Goal: Information Seeking & Learning: Learn about a topic

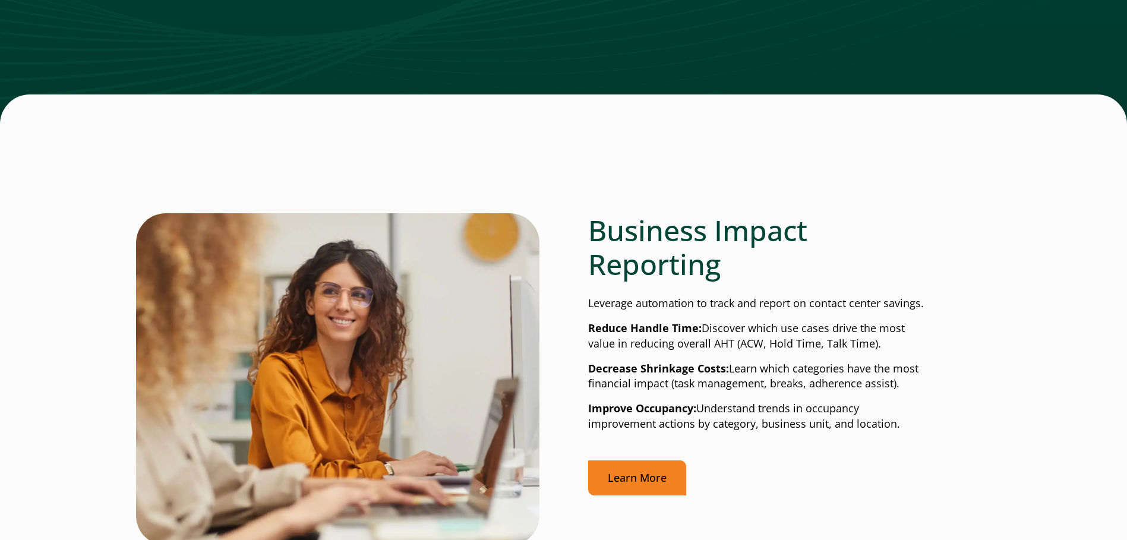
scroll to position [2423, 0]
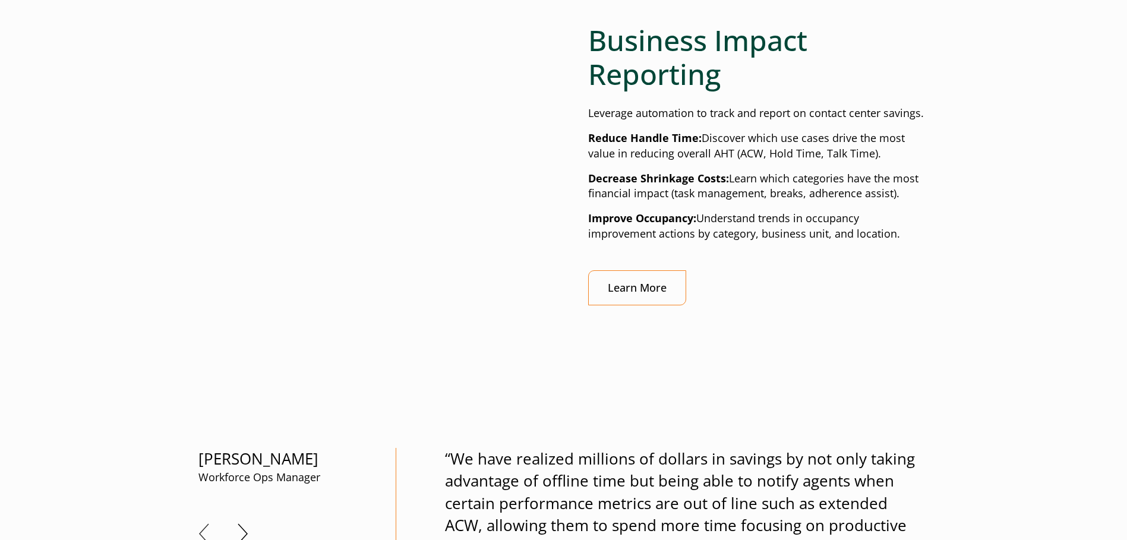
scroll to position [2495, 0]
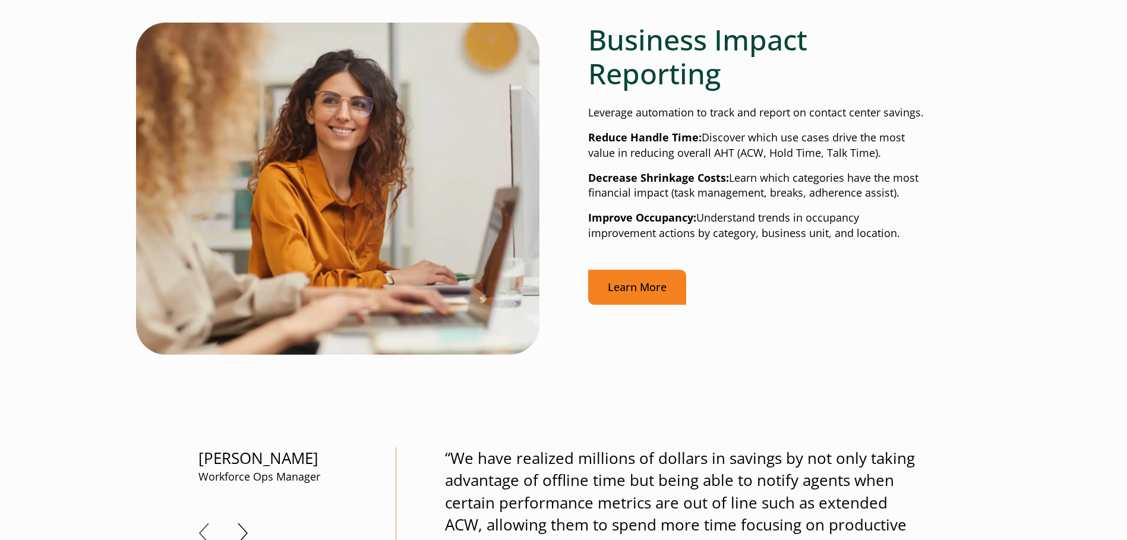
click at [652, 285] on link "Learn More" at bounding box center [637, 287] width 98 height 35
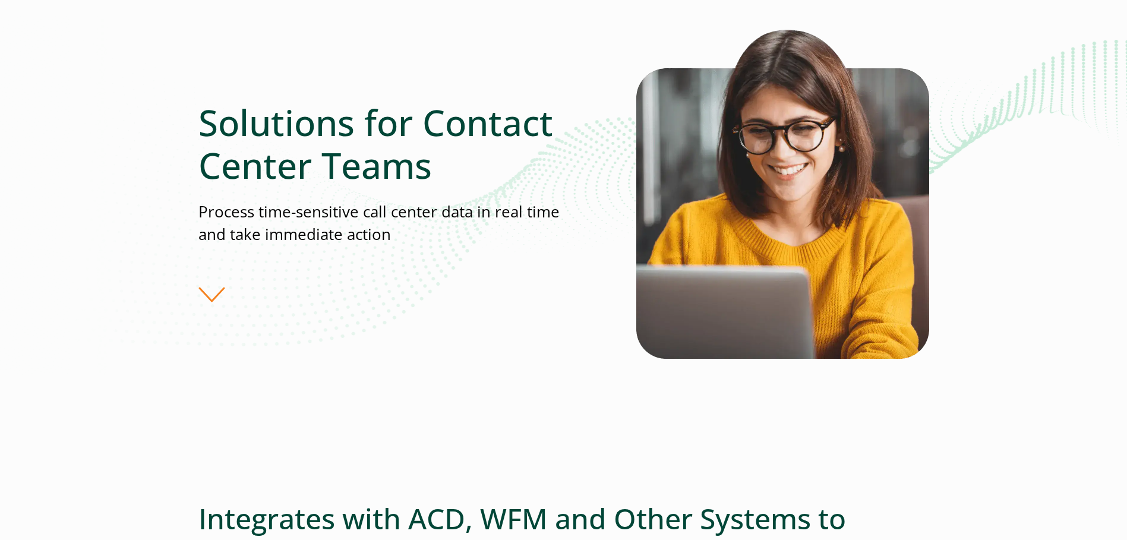
scroll to position [104, 0]
